Goal: Task Accomplishment & Management: Use online tool/utility

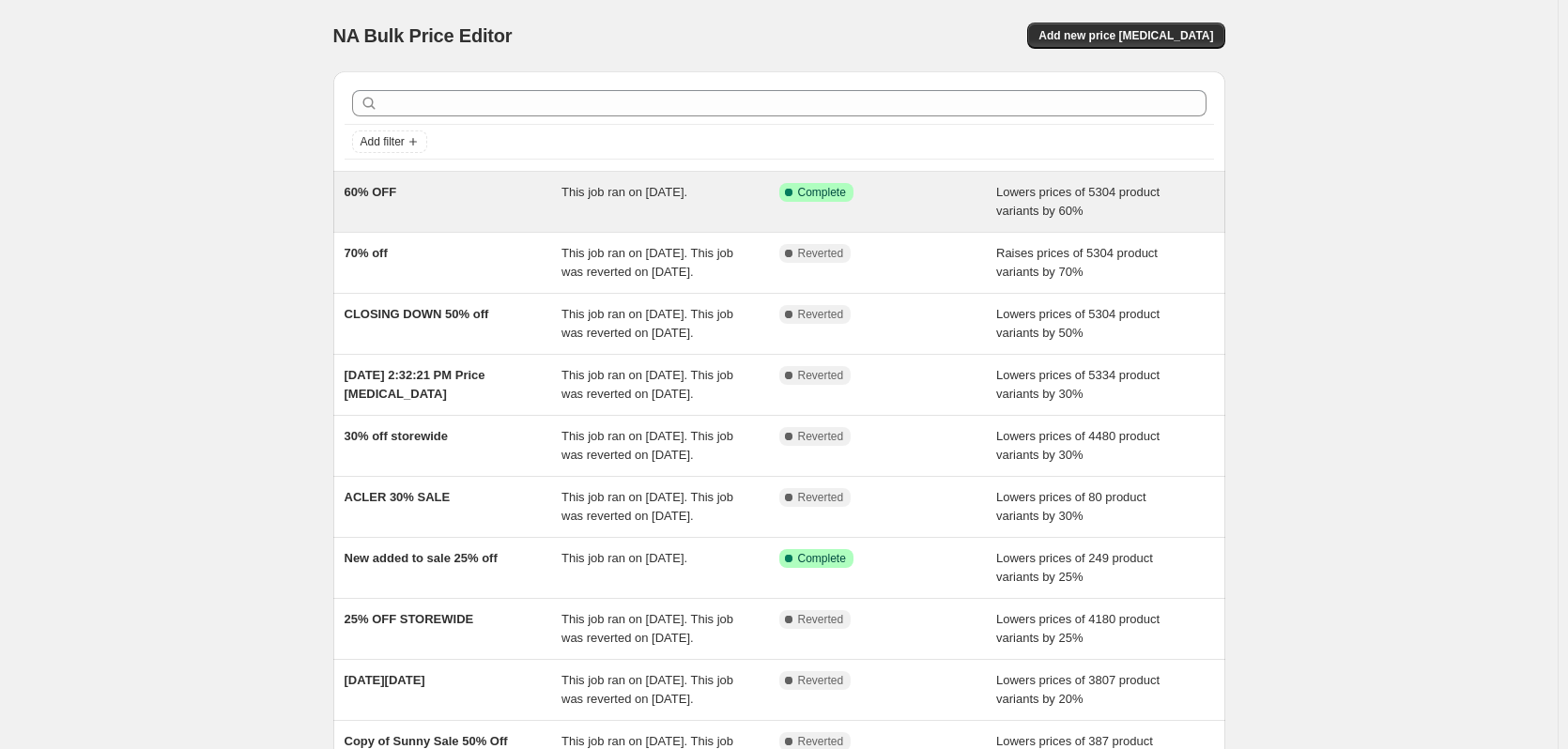
click at [824, 208] on div "Success Complete Complete" at bounding box center [887, 202] width 218 height 38
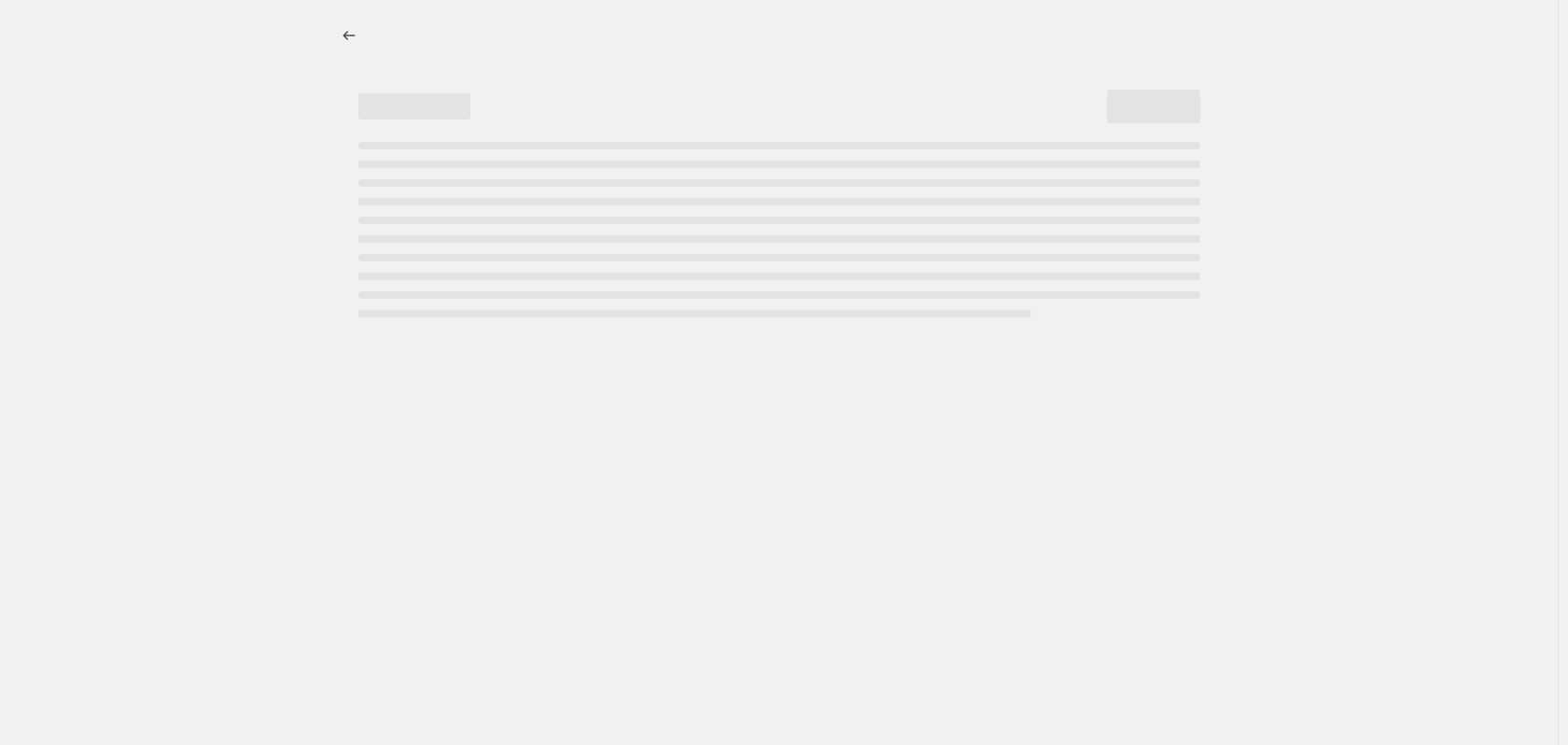
select select "percentage"
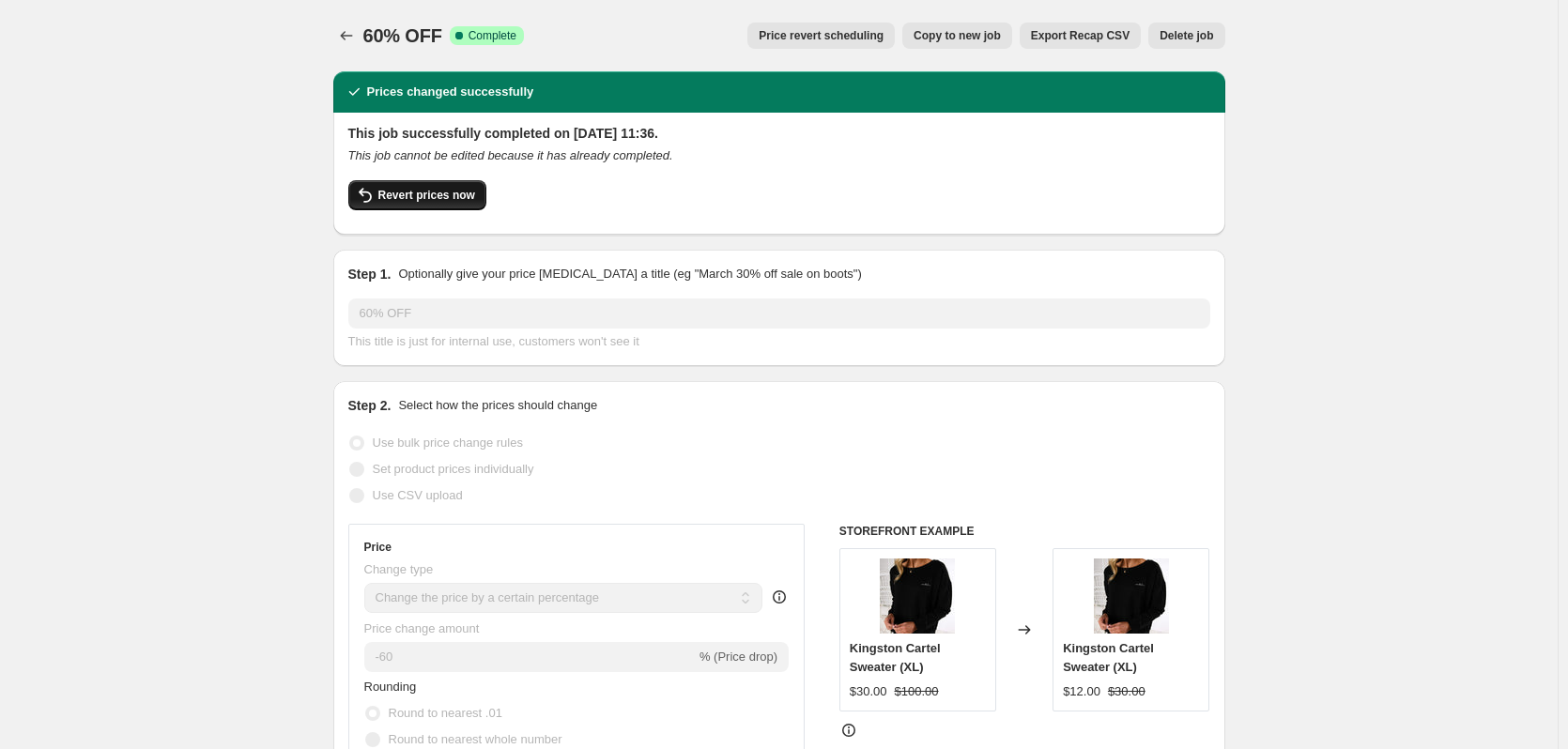
click at [452, 195] on span "Revert prices now" at bounding box center [426, 195] width 96 height 15
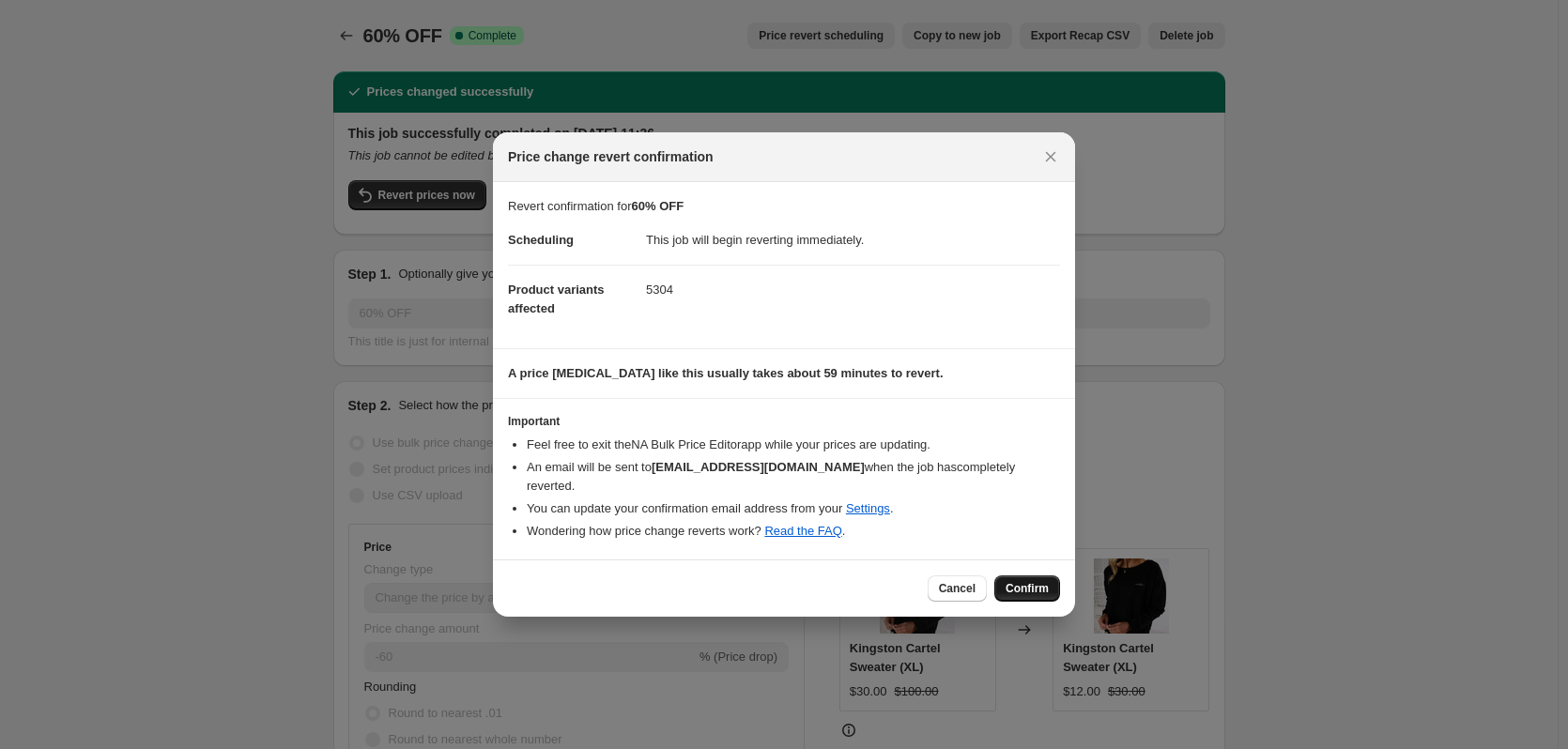
click at [1019, 581] on span "Confirm" at bounding box center [1026, 588] width 43 height 15
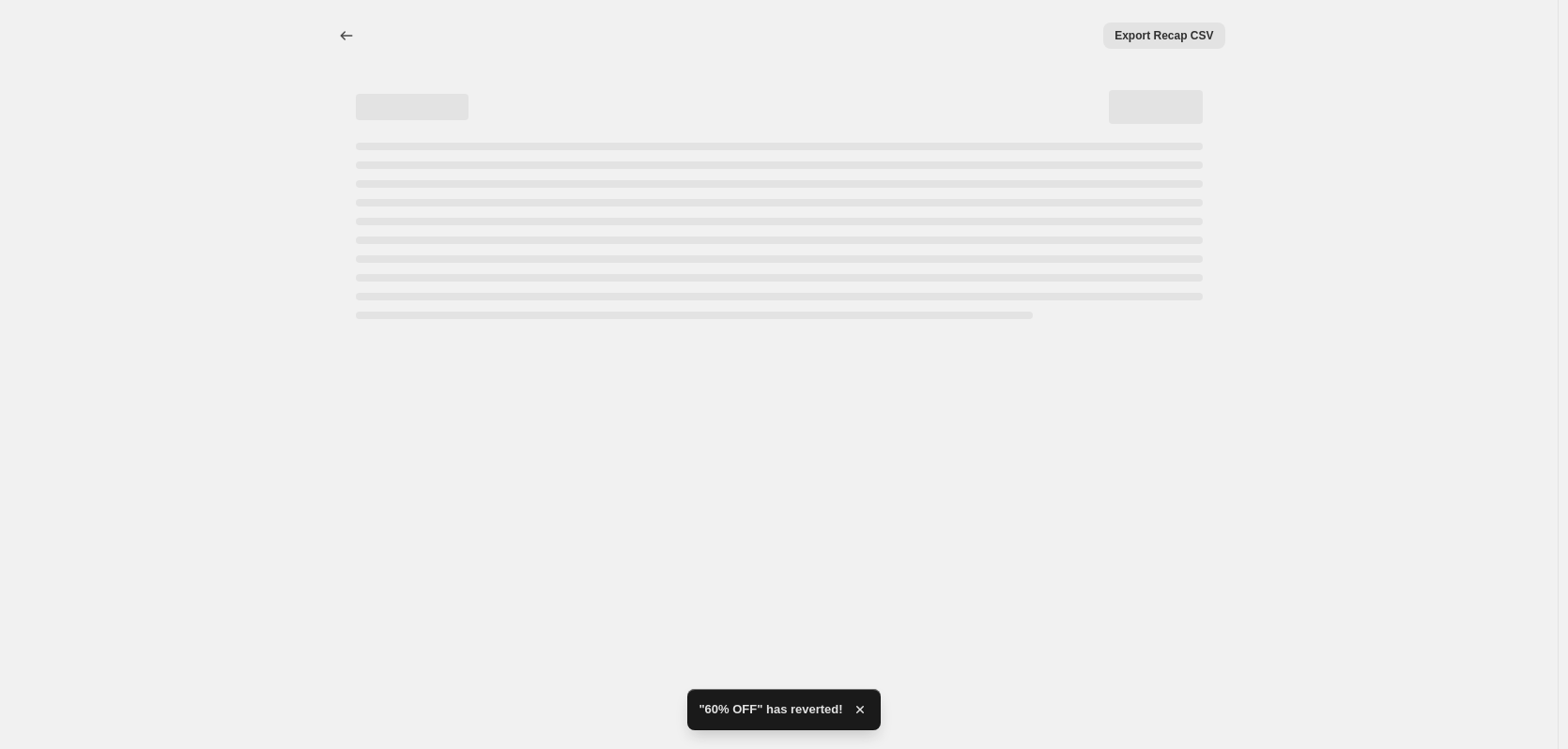
select select "percentage"
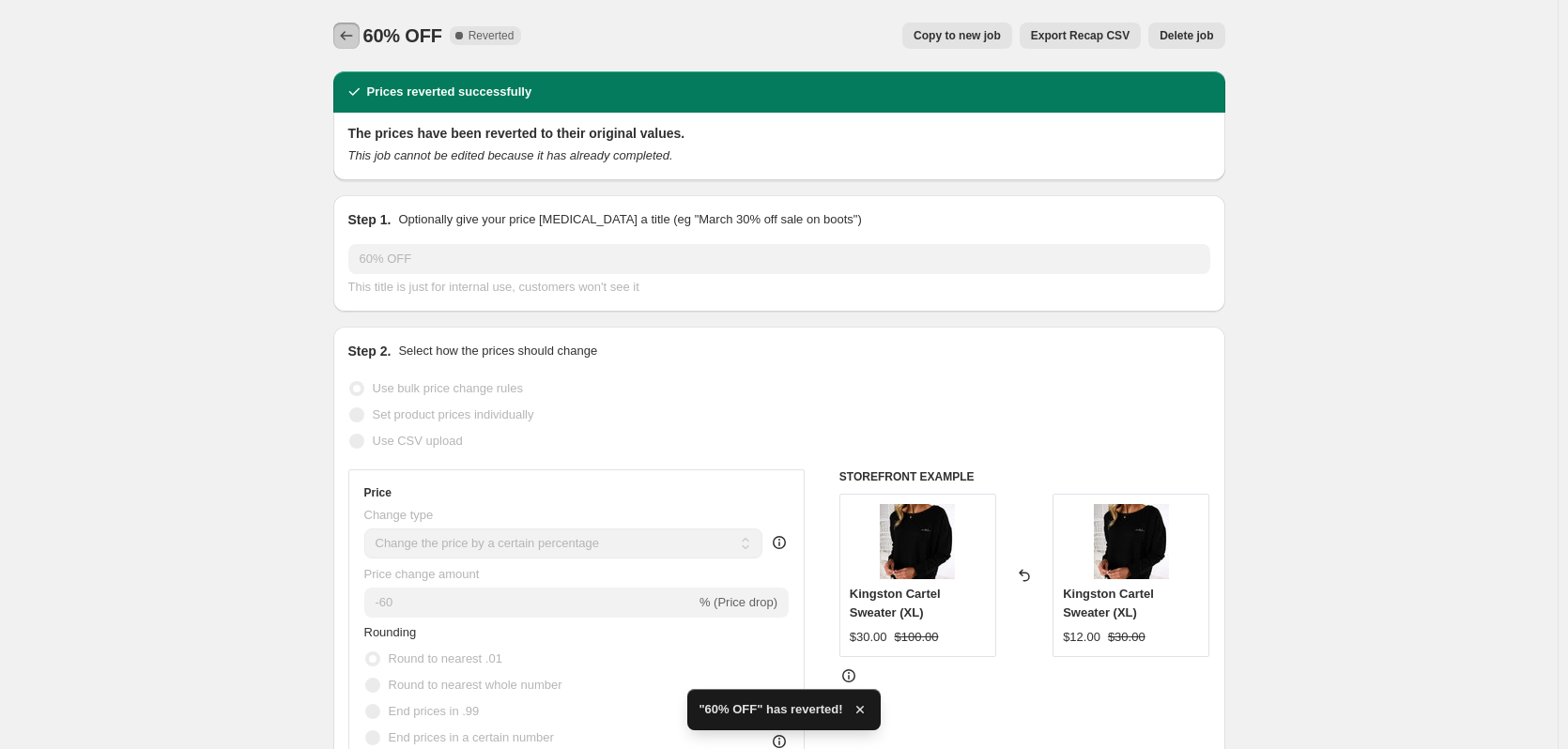
click at [349, 38] on icon "Price change jobs" at bounding box center [346, 35] width 19 height 19
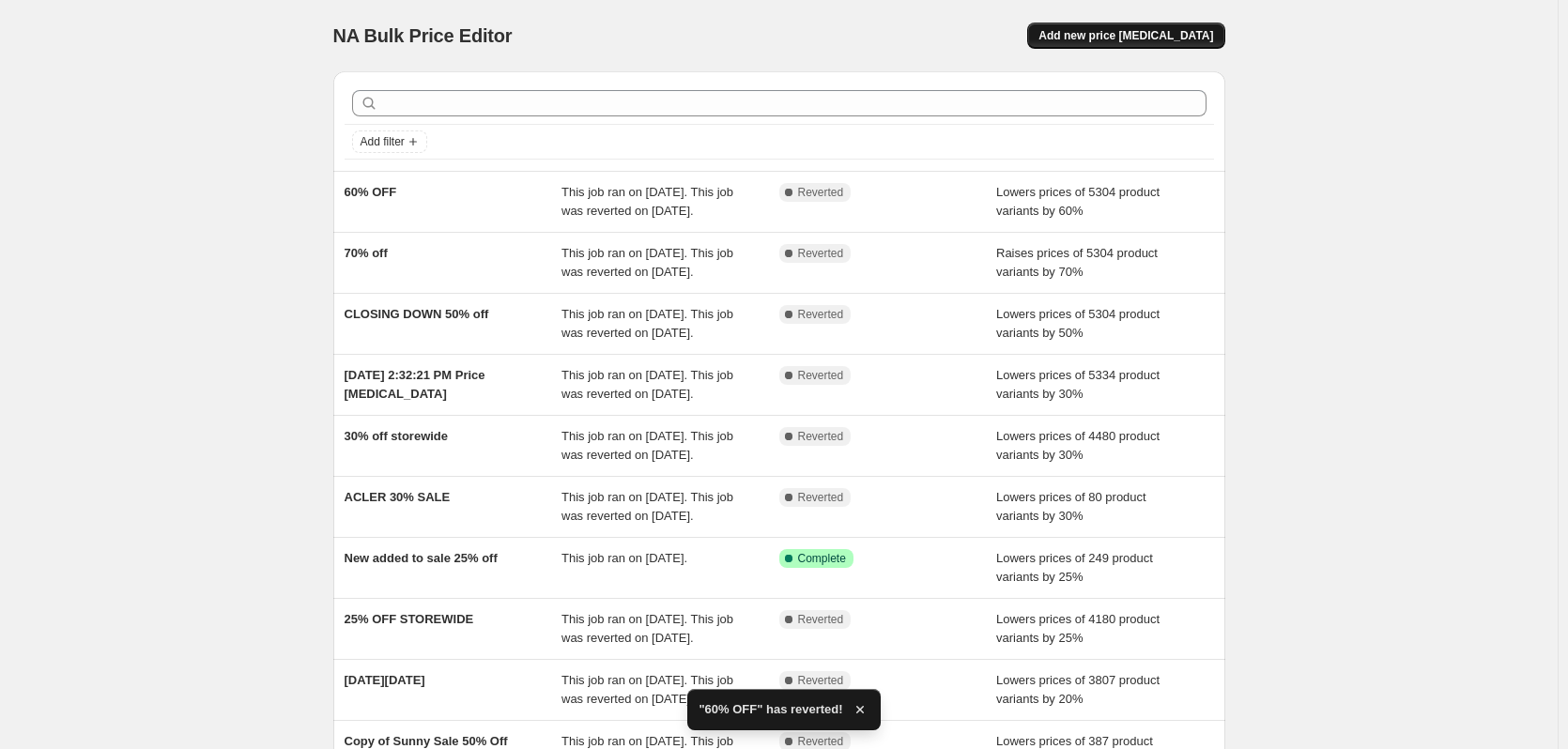
click at [1158, 38] on span "Add new price [MEDICAL_DATA]" at bounding box center [1126, 35] width 175 height 15
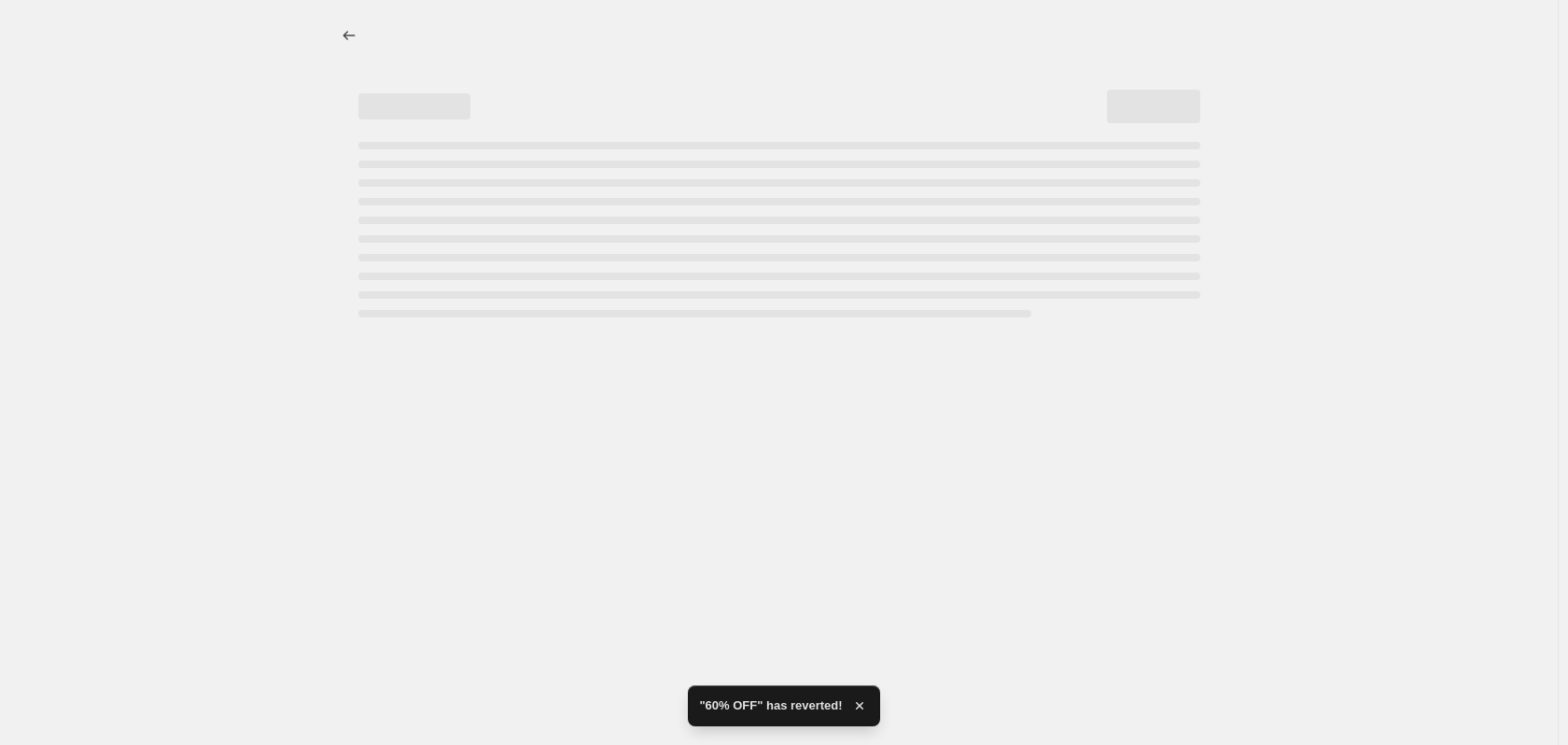
select select "percentage"
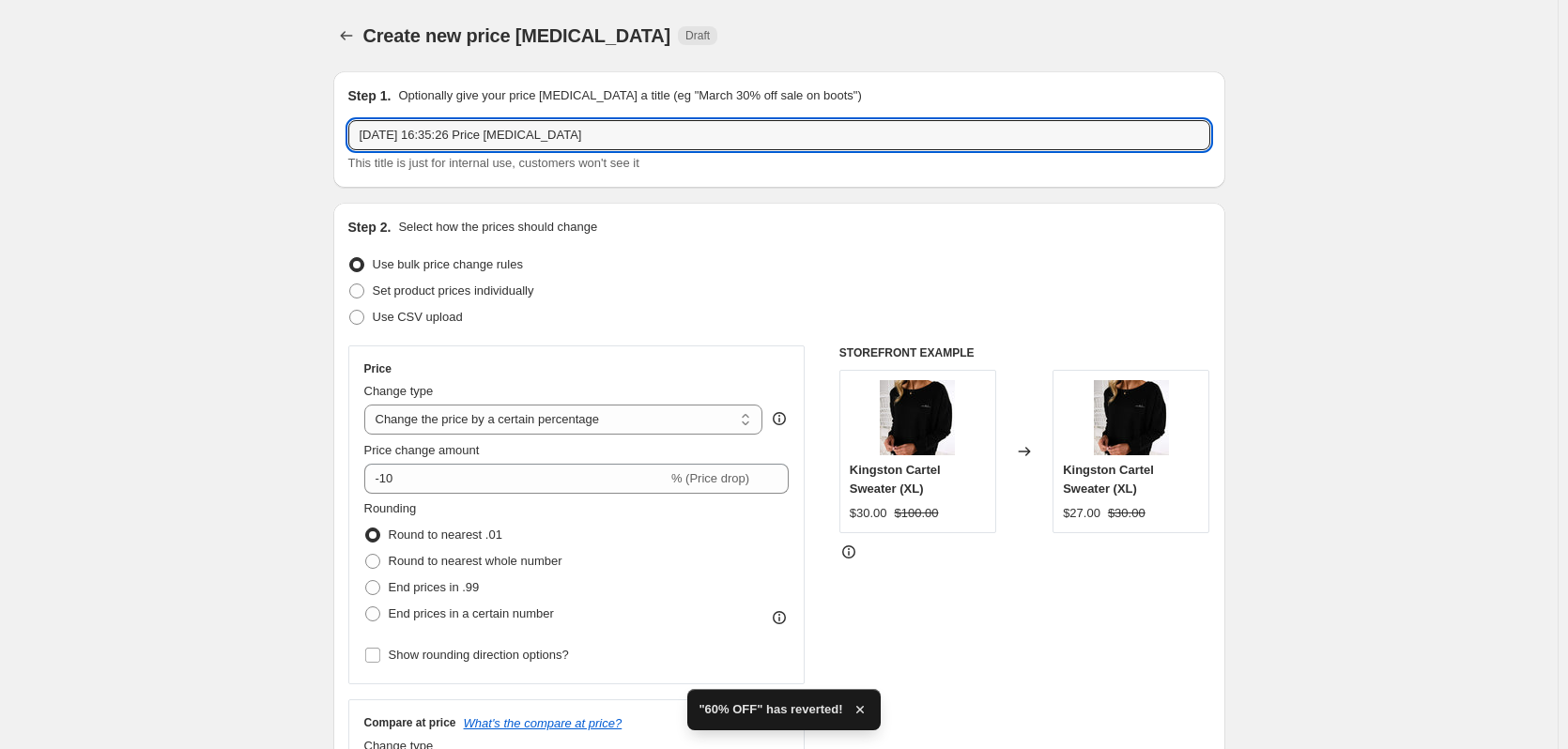
drag, startPoint x: 711, startPoint y: 141, endPoint x: 103, endPoint y: 125, distance: 608.2
type input "$50"
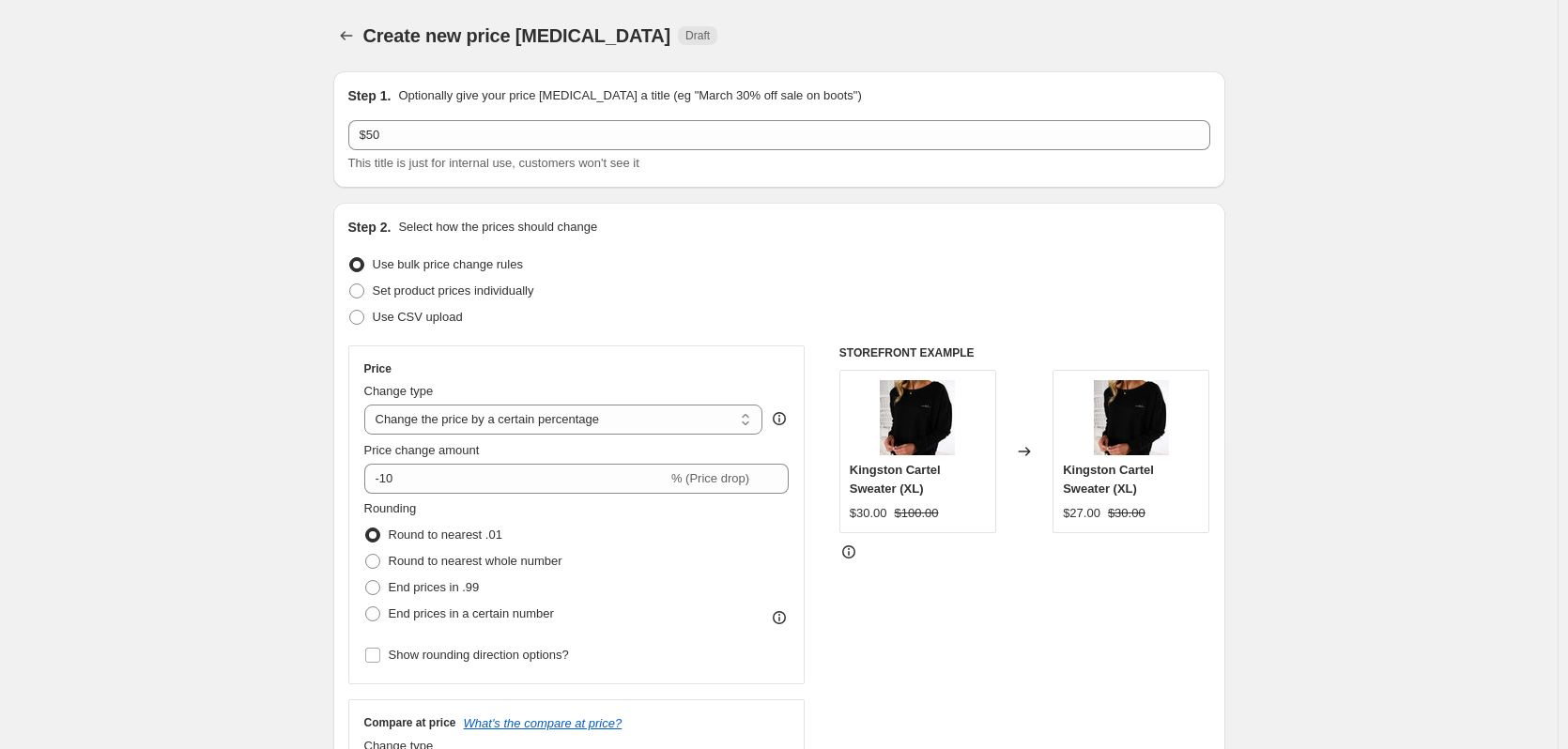
click at [737, 429] on select "Change the price to a certain amount Change the price by a certain amount Chang…" at bounding box center [564, 419] width 399 height 30
select select "to"
click at [368, 404] on select "Change the price to a certain amount Change the price by a certain amount Chang…" at bounding box center [564, 419] width 399 height 30
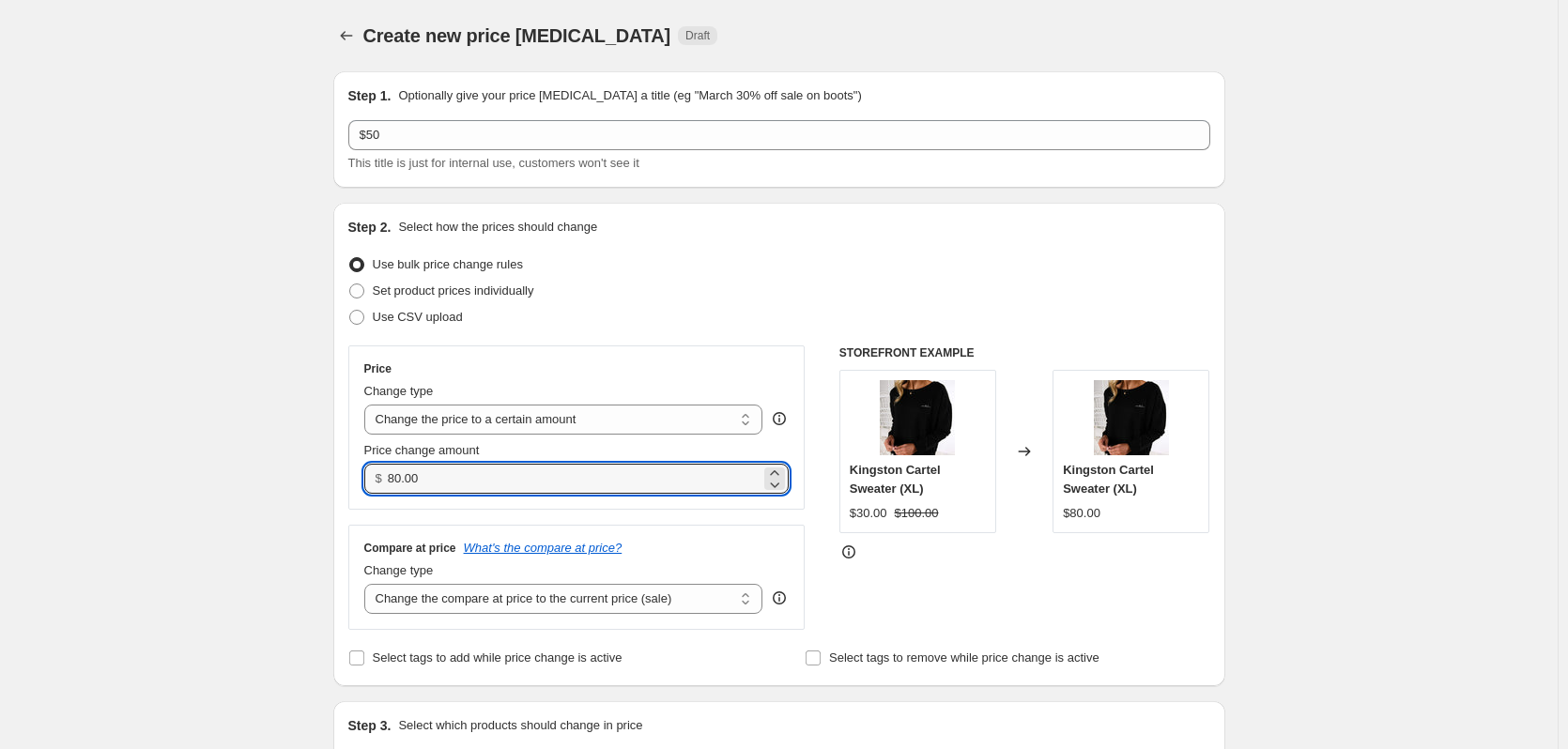
drag, startPoint x: 460, startPoint y: 482, endPoint x: 304, endPoint y: 467, distance: 156.7
type input "50.00"
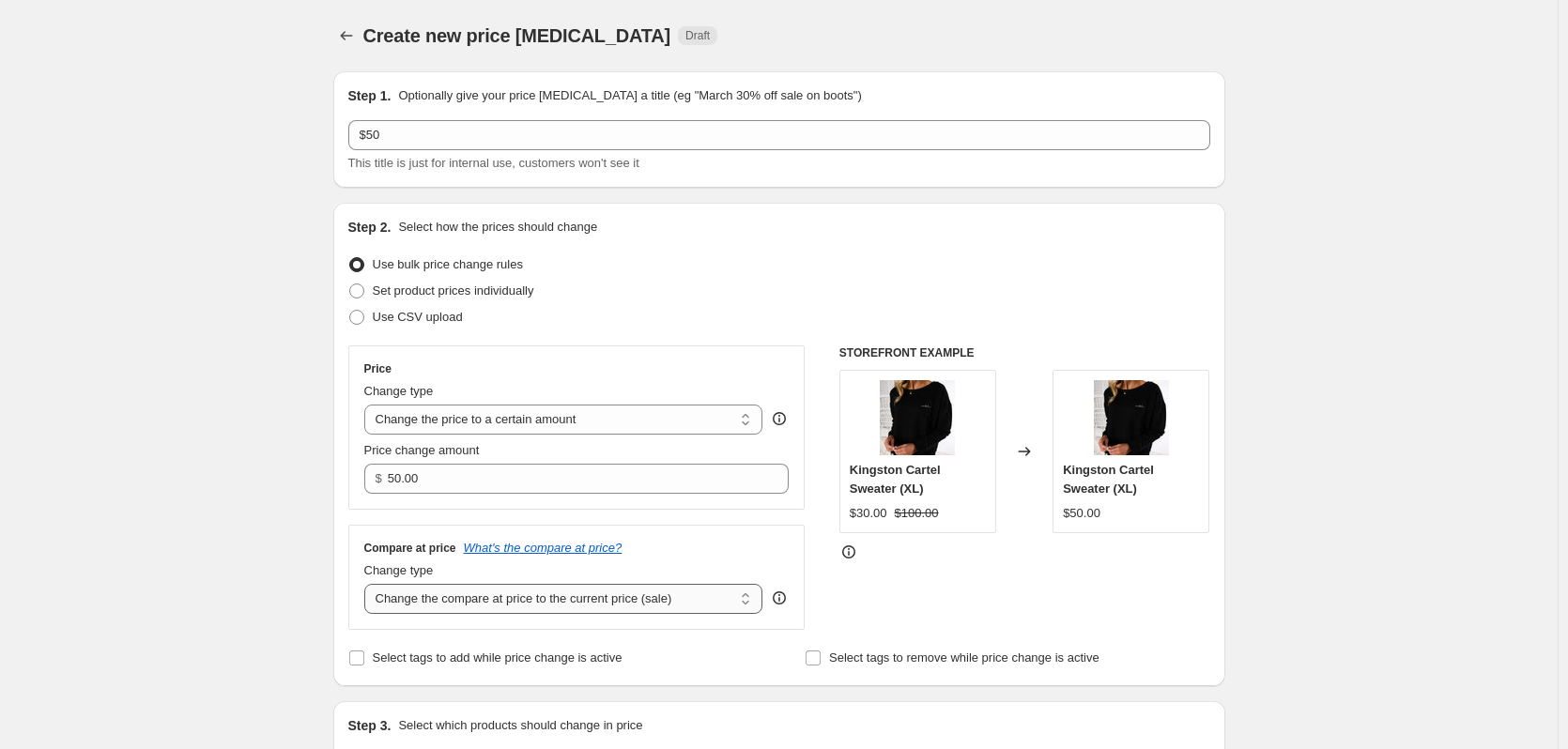
click at [635, 602] on select "Change the compare at price to the current price (sale) Change the compare at p…" at bounding box center [564, 599] width 399 height 30
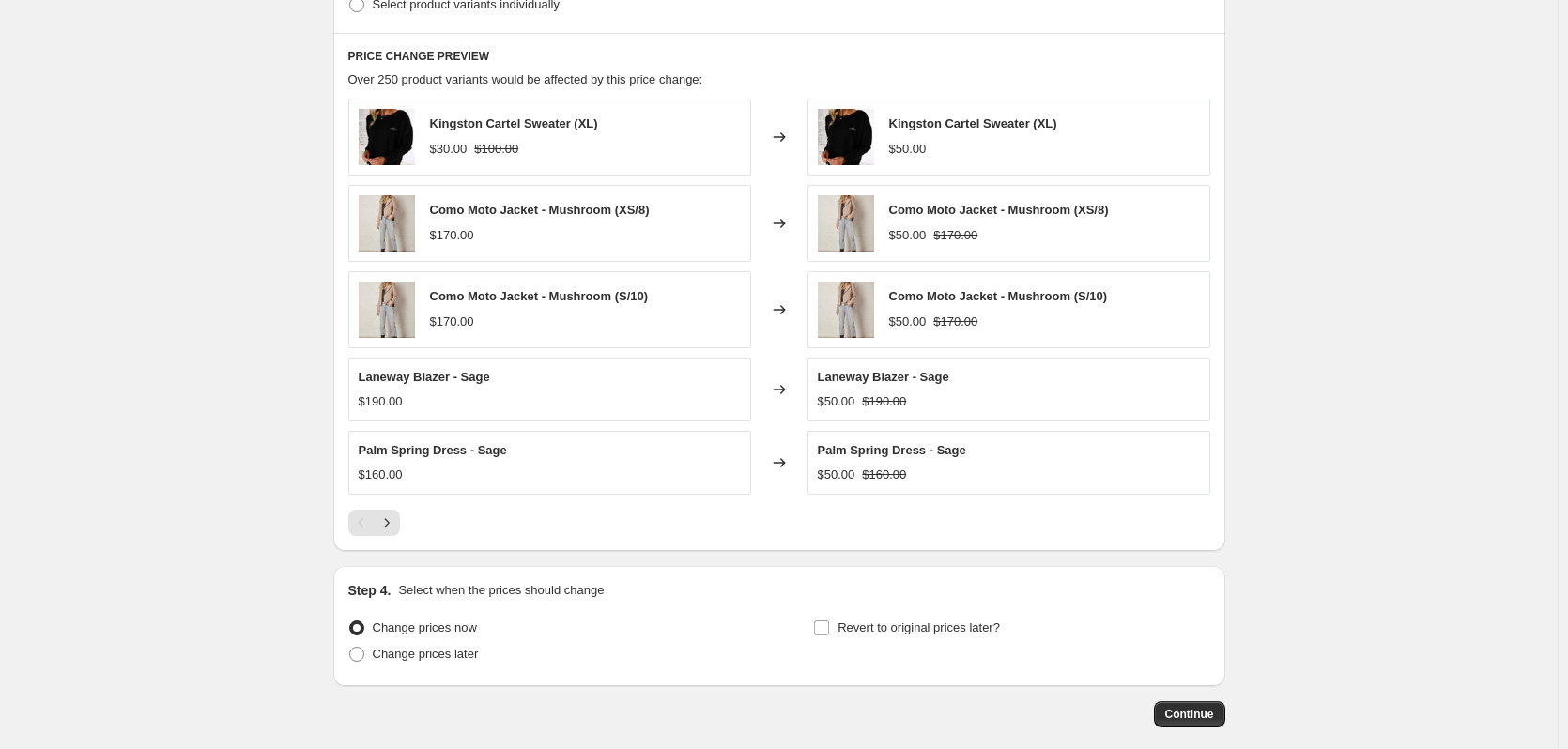
scroll to position [844, 0]
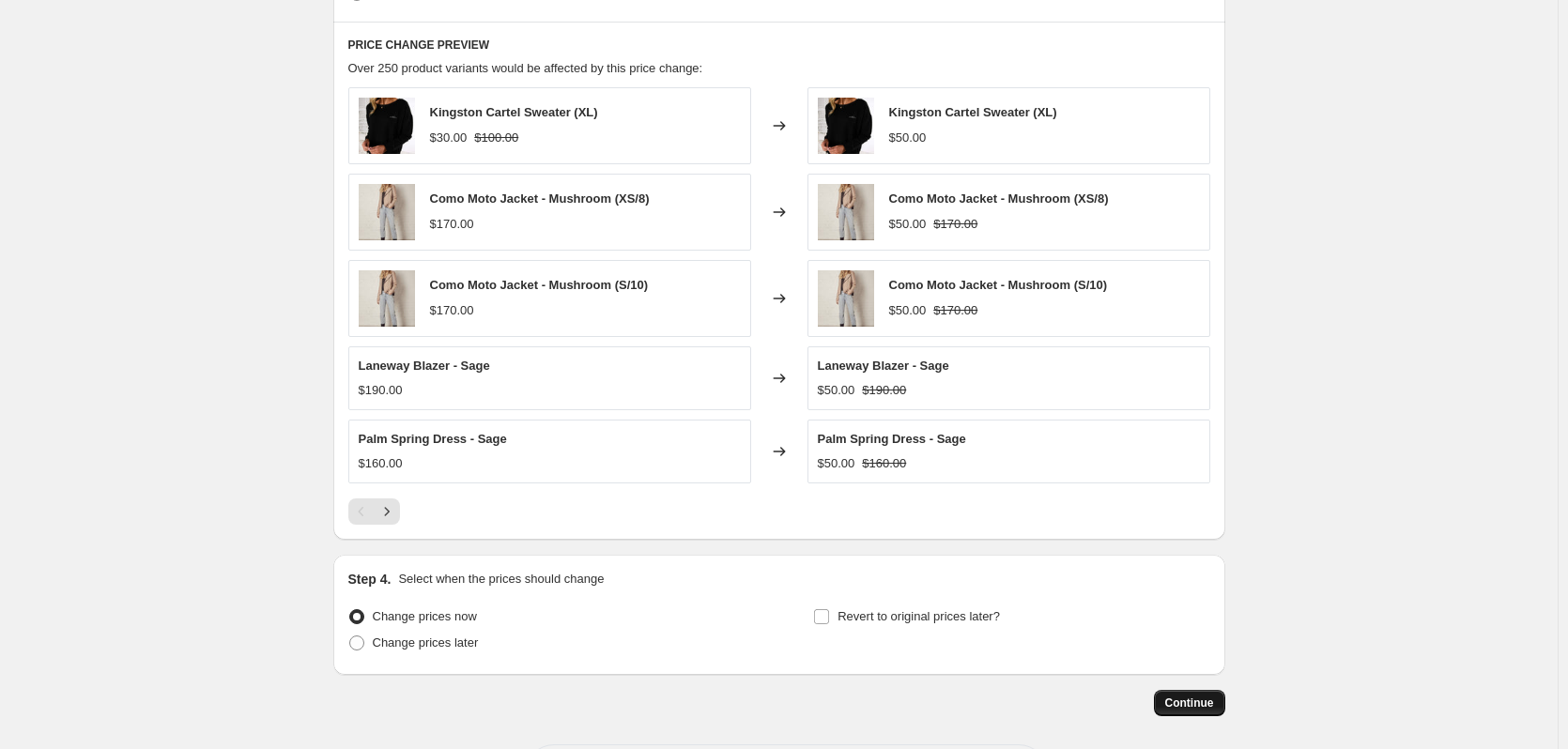
click at [1214, 708] on span "Continue" at bounding box center [1188, 702] width 49 height 15
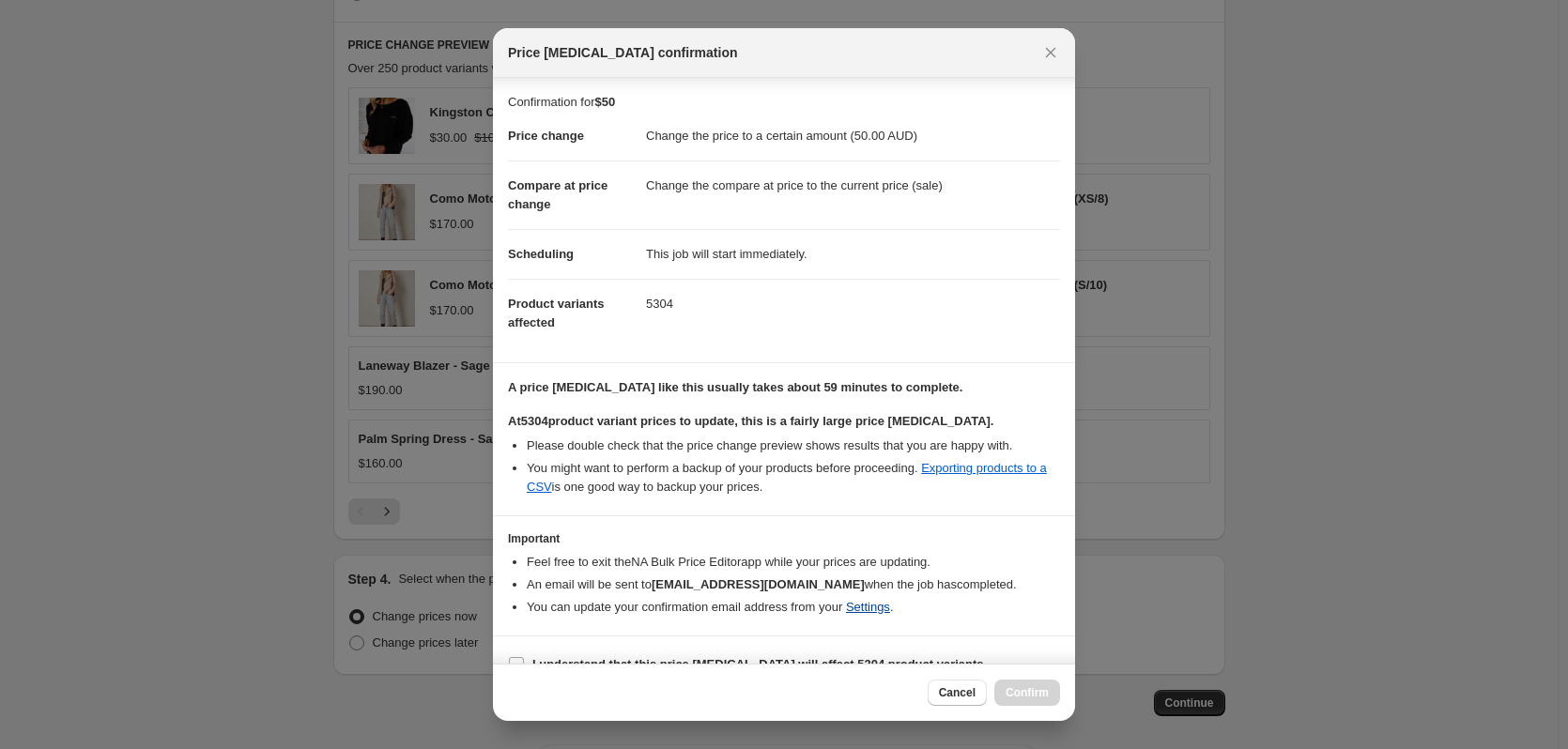
scroll to position [29, 0]
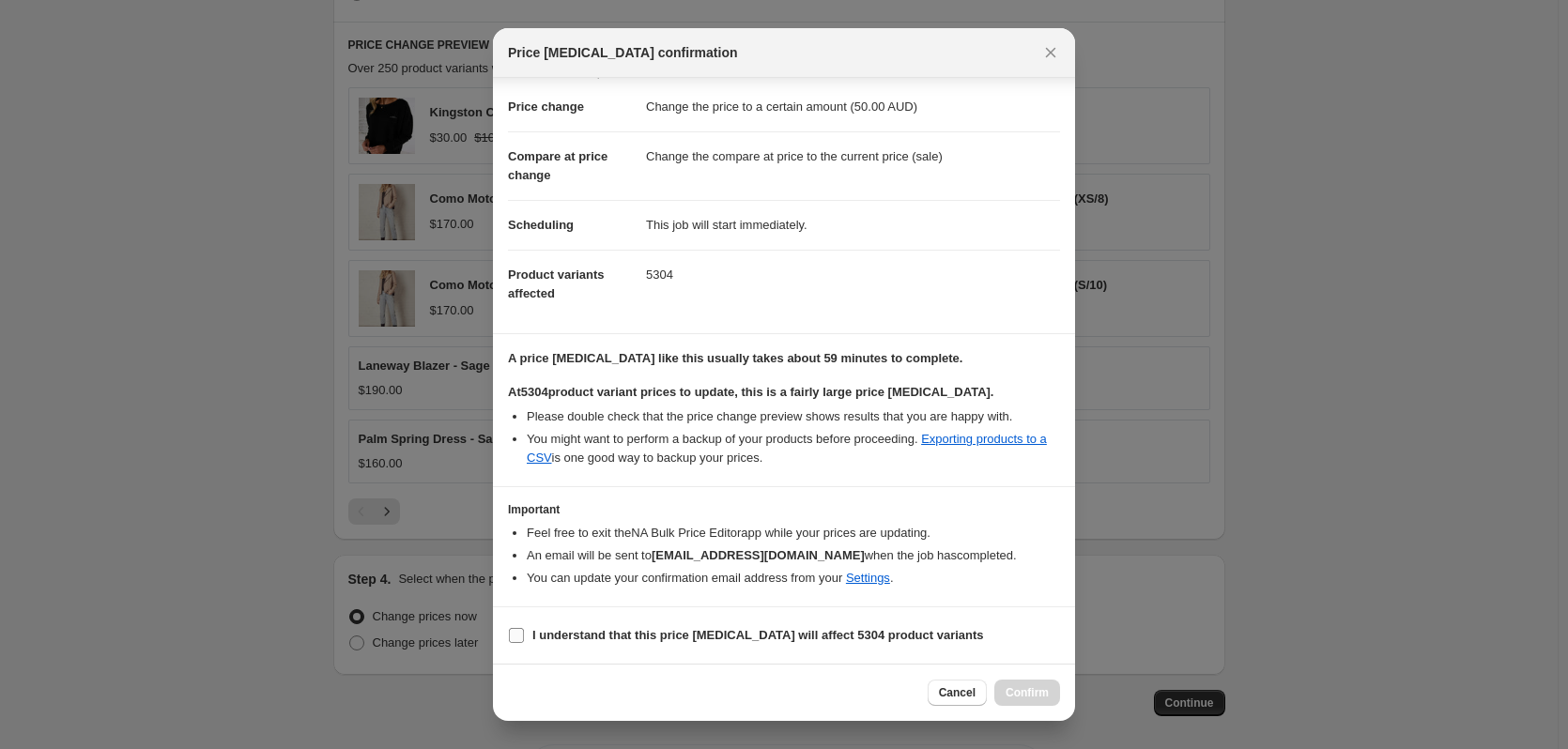
click at [519, 640] on input "I understand that this price [MEDICAL_DATA] will affect 5304 product variants" at bounding box center [516, 635] width 15 height 15
checkbox input "true"
click at [1022, 688] on span "Confirm" at bounding box center [1026, 692] width 43 height 15
